Goal: Find specific page/section: Find specific page/section

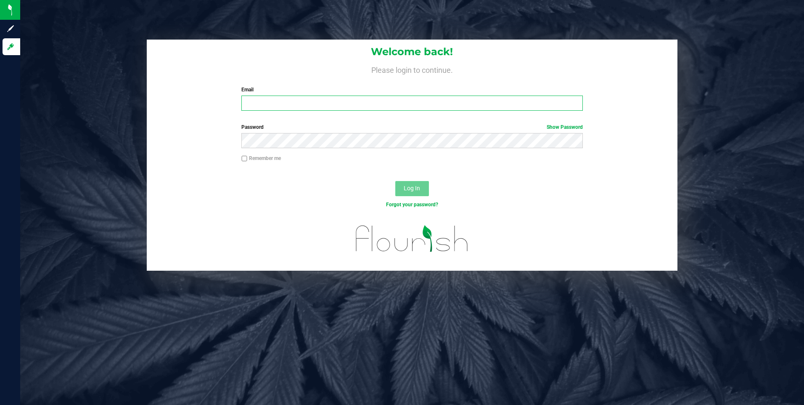
type input "emiliegoodrow@gmail.com"
click at [404, 187] on span "Log In" at bounding box center [412, 188] width 16 height 7
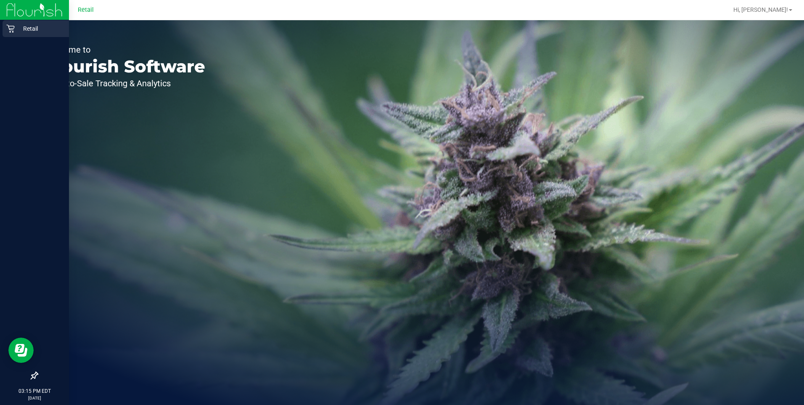
click at [3, 29] on div "Retail" at bounding box center [36, 28] width 66 height 17
